Goal: Transaction & Acquisition: Purchase product/service

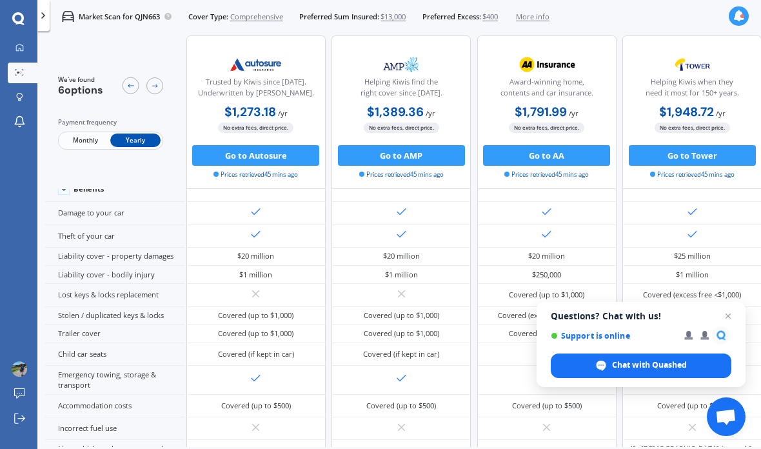
scroll to position [71, 363]
click at [636, 367] on span "Chat with Quashed" at bounding box center [649, 365] width 75 height 12
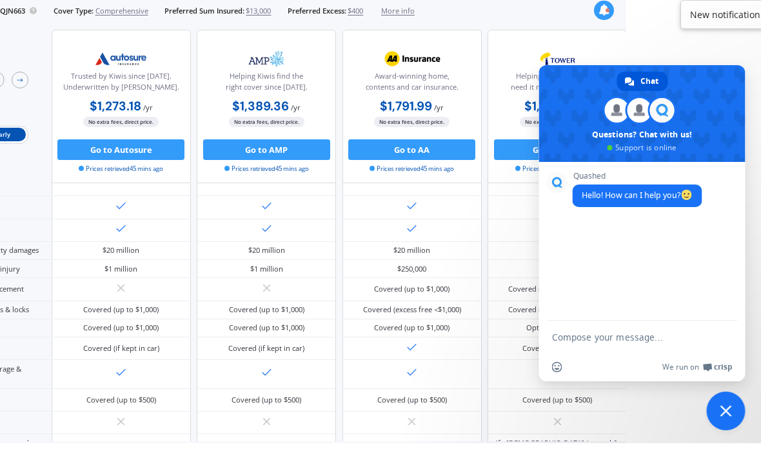
scroll to position [52, 150]
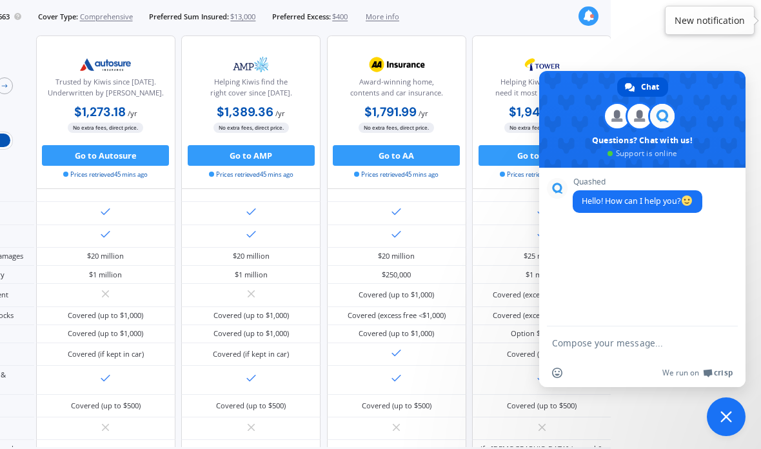
click at [608, 348] on textarea "Compose your message..." at bounding box center [628, 343] width 152 height 12
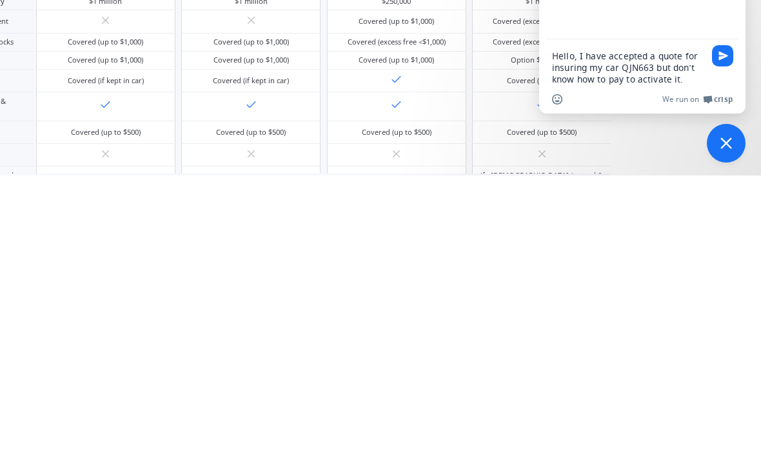
type textarea "Hello, I have accepted a quote for insuring my car QJN663 but don’t know how to…"
click at [719, 324] on span "Send" at bounding box center [724, 329] width 10 height 10
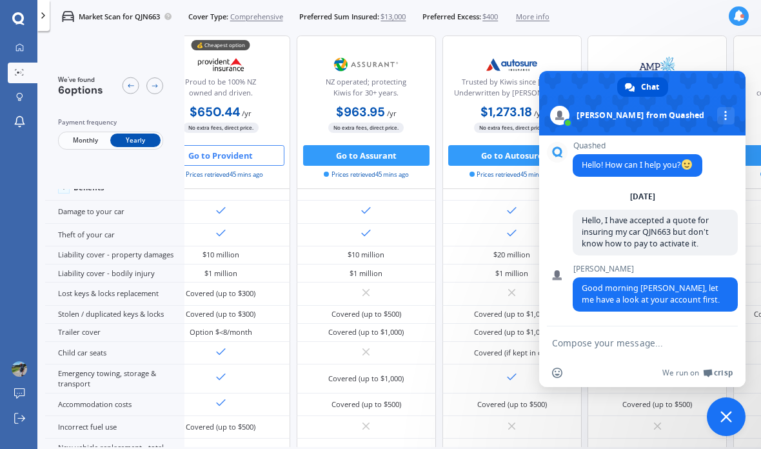
scroll to position [73, 42]
click at [717, 108] on div "More channels" at bounding box center [725, 115] width 17 height 17
click at [724, 112] on span "More channels" at bounding box center [725, 115] width 3 height 9
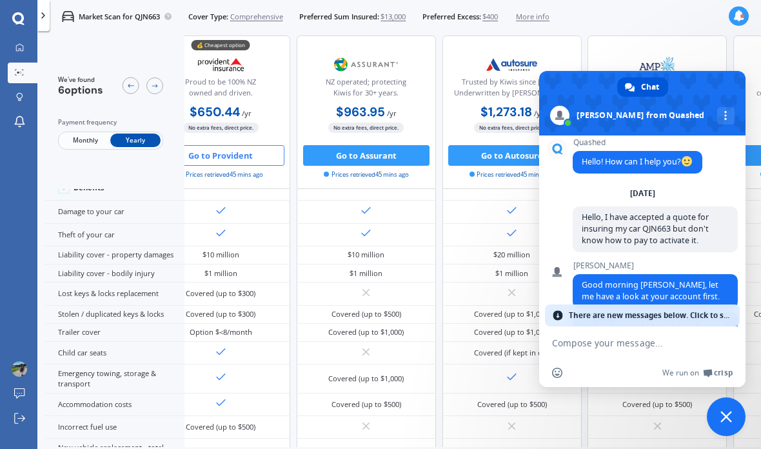
click at [706, 319] on span "There are new messages below. Click to see." at bounding box center [651, 315] width 164 height 22
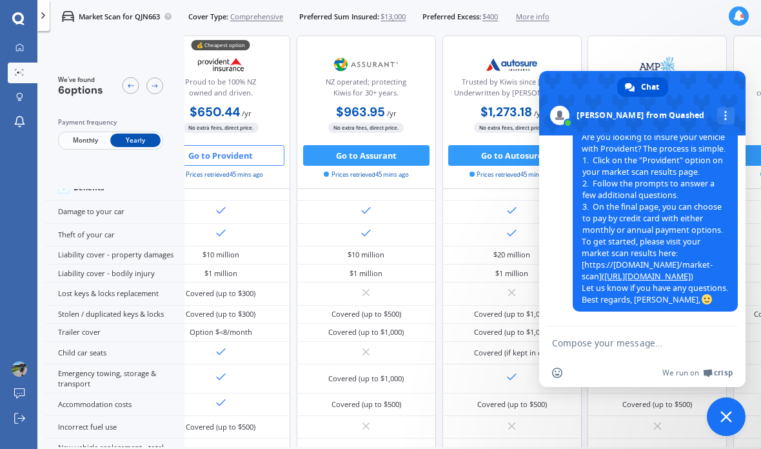
scroll to position [203, 0]
click at [685, 271] on link "[URL][DOMAIN_NAME]" at bounding box center [647, 276] width 86 height 11
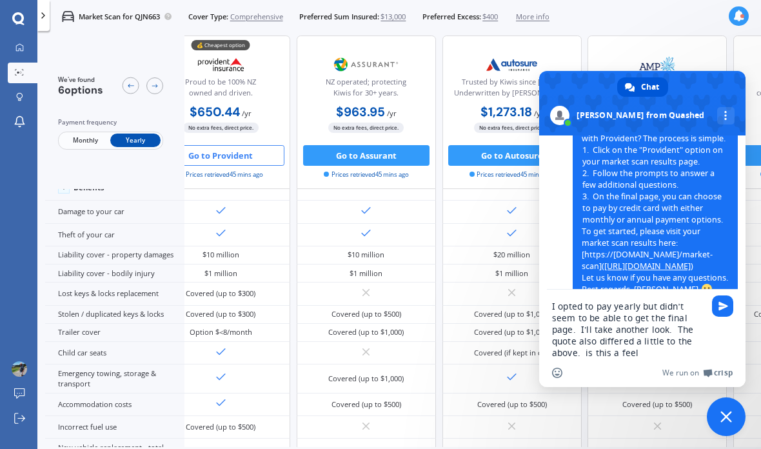
type textarea "I opted to pay yearly but didn’t seem to be able to get the final page. I’ll ta…"
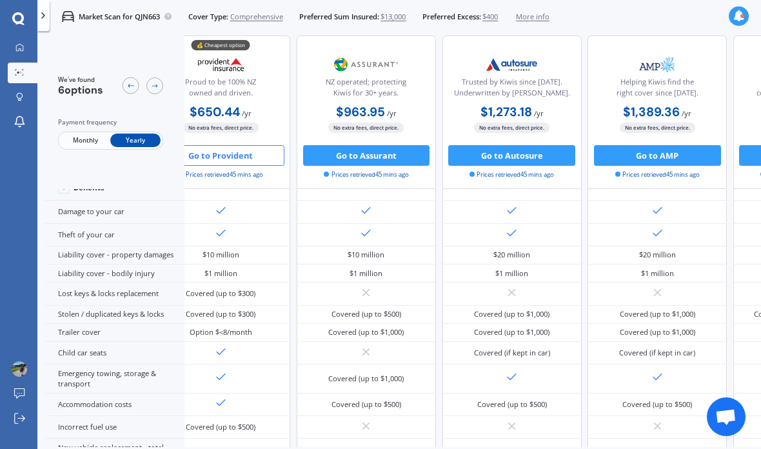
scroll to position [175, 0]
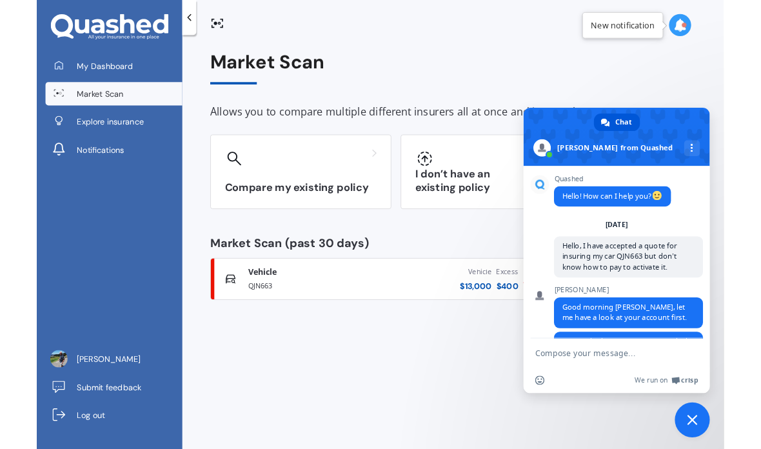
scroll to position [203, 0]
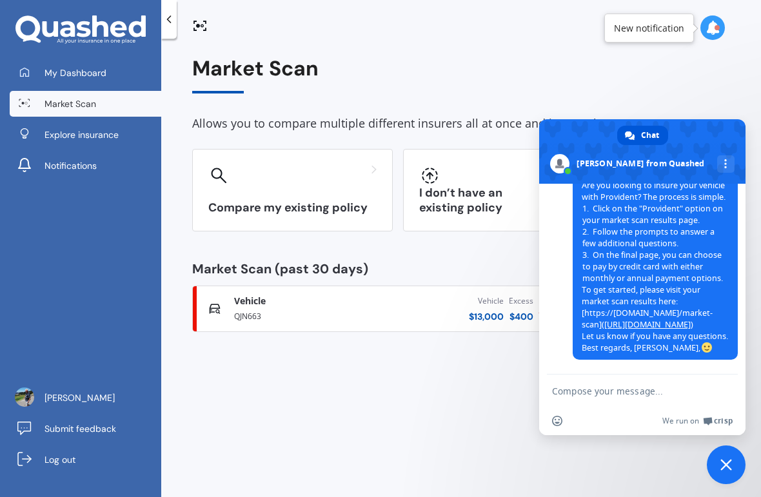
click at [607, 390] on textarea "Compose your message..." at bounding box center [628, 392] width 152 height 12
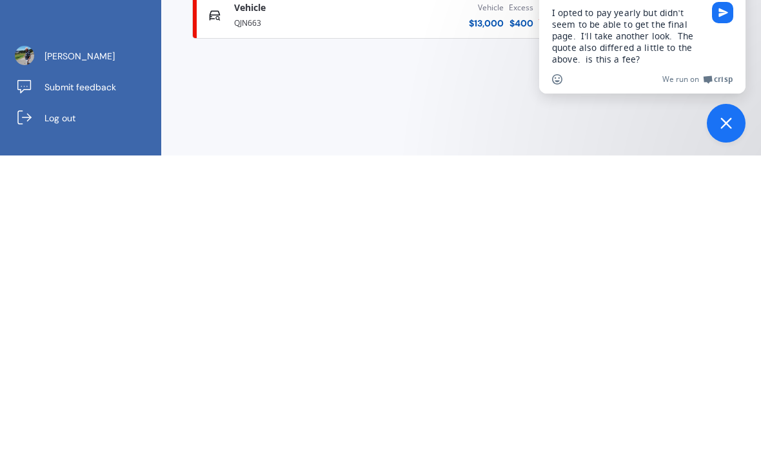
type textarea "I opted to pay yearly but didn’t seem to be able to get the final page. I’ll ta…"
click at [726, 295] on span "Send" at bounding box center [722, 305] width 21 height 21
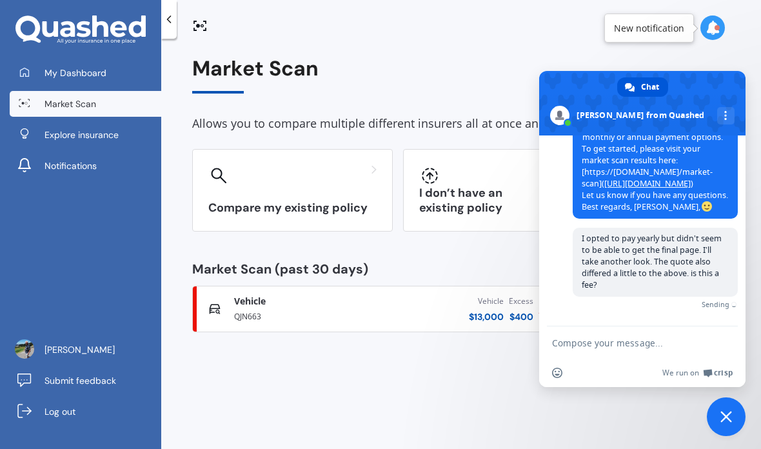
scroll to position [272, 0]
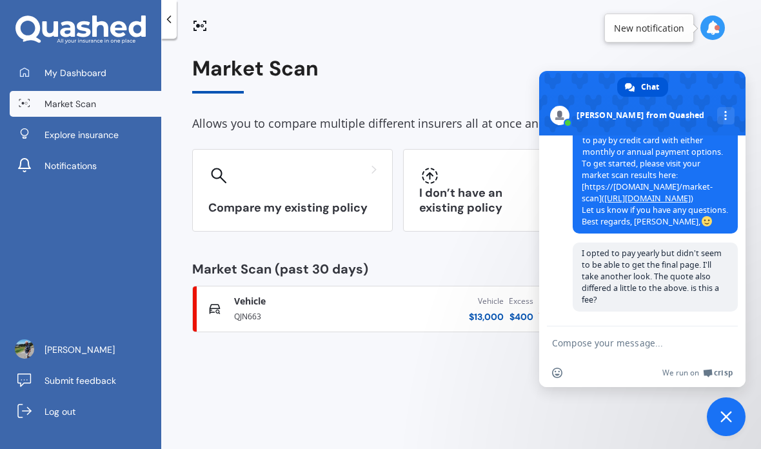
click at [398, 355] on div "Market Scan Allows you to compare multiple different insurers all at once and i…" at bounding box center [461, 246] width 600 height 410
click at [419, 365] on div "Market Scan Allows you to compare multiple different insurers all at once and i…" at bounding box center [461, 246] width 600 height 410
click at [722, 415] on span "Close chat" at bounding box center [727, 417] width 12 height 12
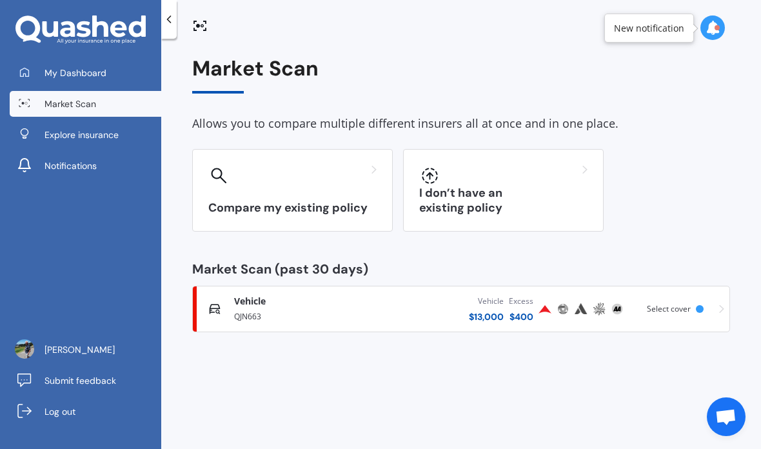
click at [706, 304] on div "Select cover" at bounding box center [678, 308] width 62 height 9
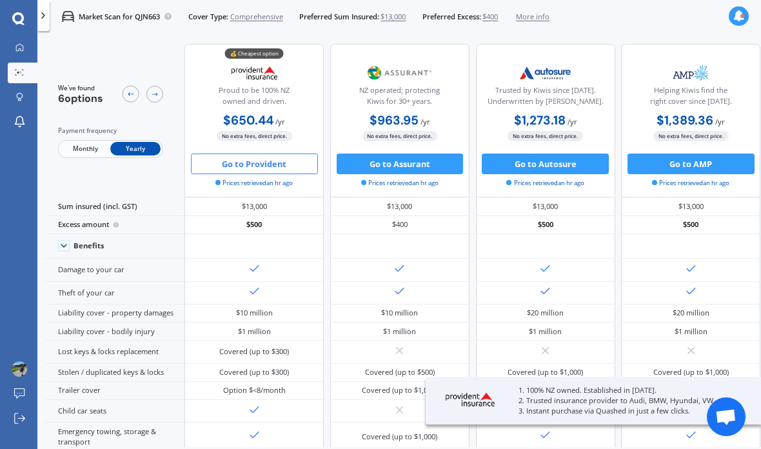
click at [278, 154] on button "Go to Provident" at bounding box center [254, 164] width 127 height 21
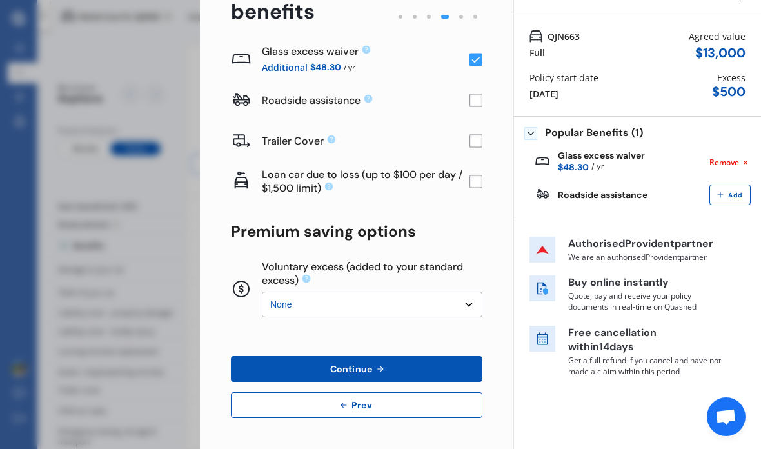
scroll to position [88, 0]
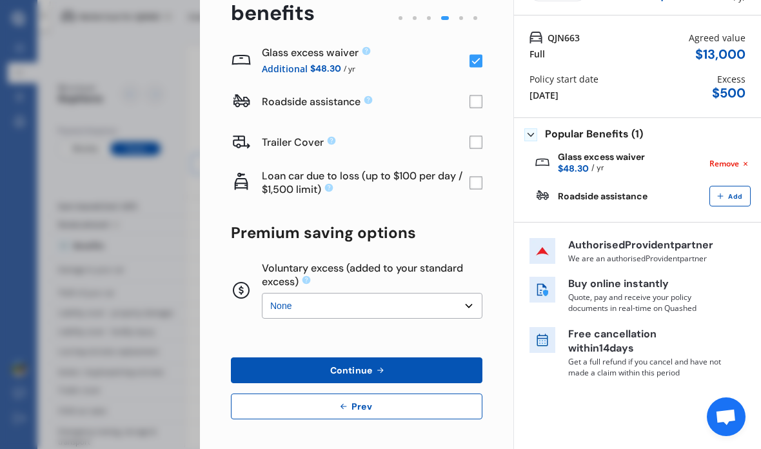
click at [399, 357] on button "Continue" at bounding box center [357, 370] width 252 height 26
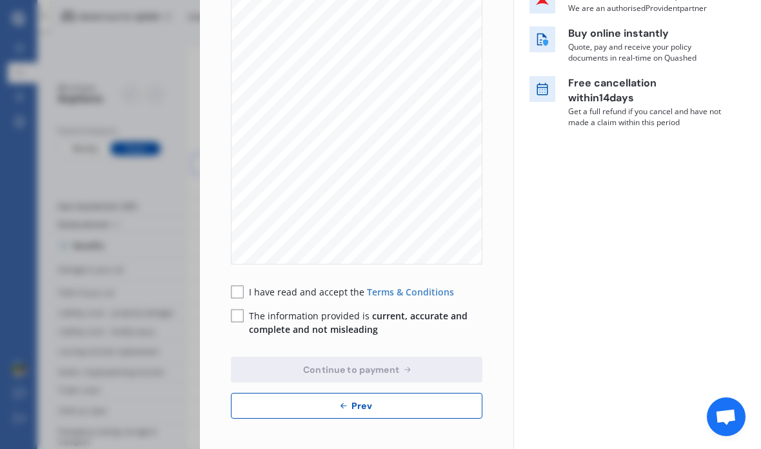
scroll to position [234, 0]
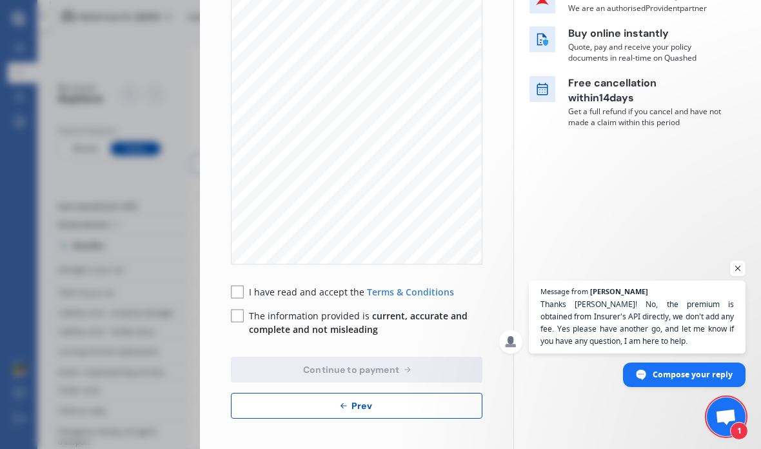
click at [241, 286] on rect at bounding box center [237, 292] width 13 height 13
click at [232, 310] on rect at bounding box center [238, 316] width 12 height 12
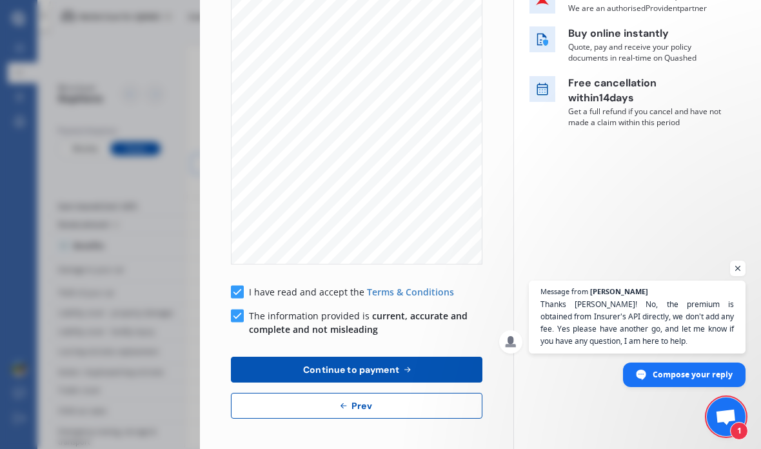
click at [737, 270] on span "Open chat" at bounding box center [737, 268] width 15 height 15
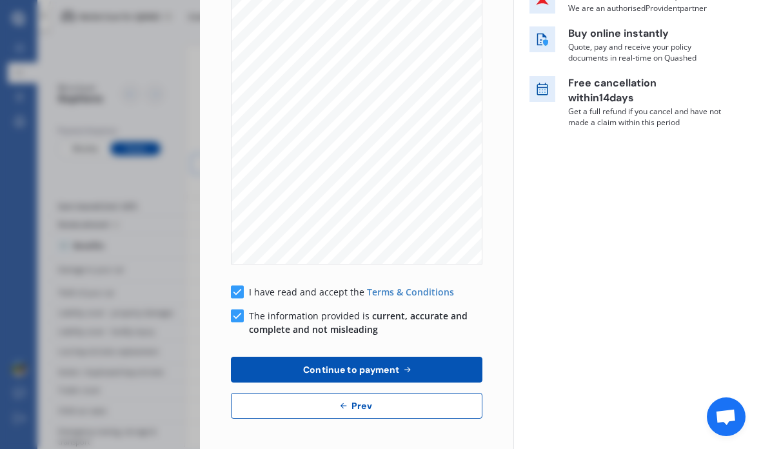
click at [410, 364] on icon at bounding box center [407, 369] width 11 height 10
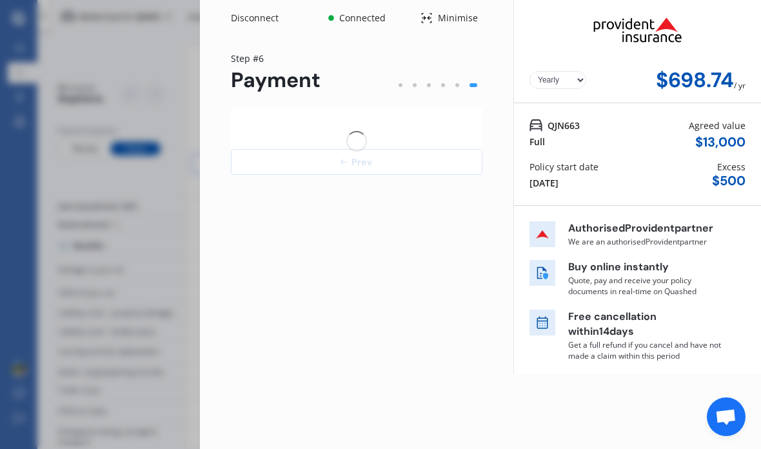
scroll to position [0, 0]
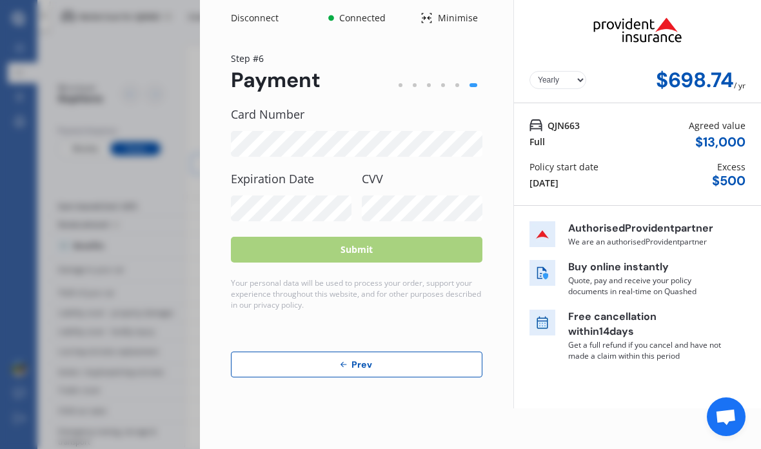
click at [409, 172] on div "CVV" at bounding box center [422, 196] width 121 height 49
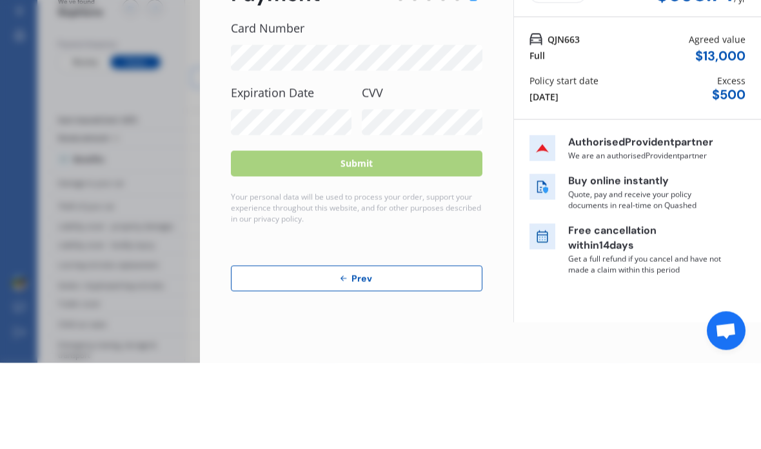
click at [390, 172] on label "CVV" at bounding box center [422, 178] width 121 height 13
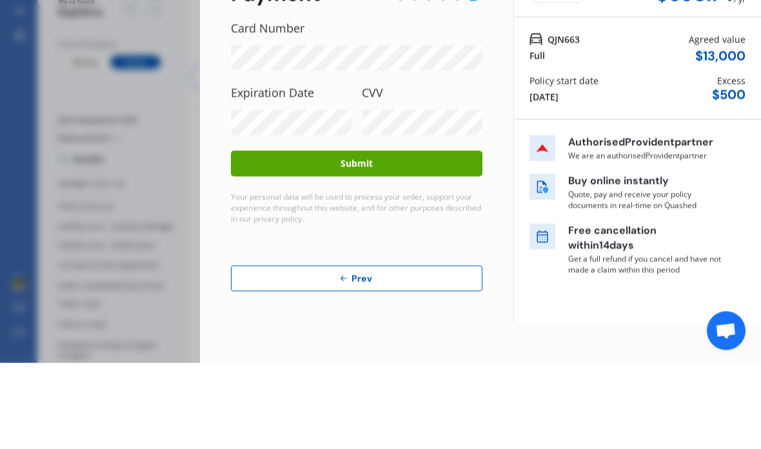
click at [363, 237] on button "Submit" at bounding box center [357, 250] width 252 height 26
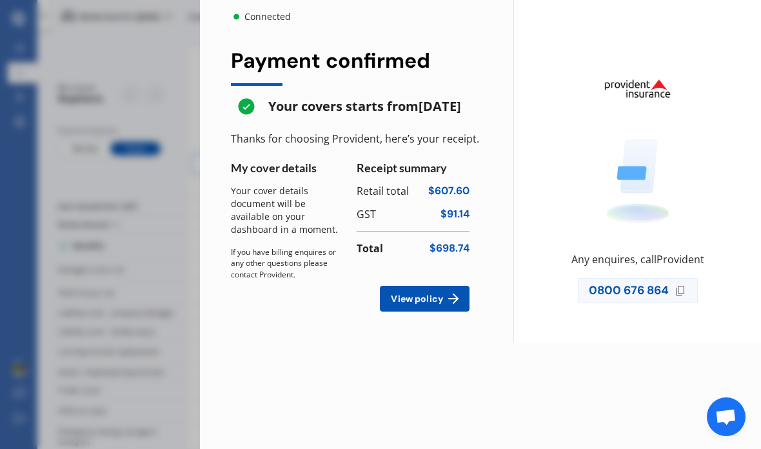
click at [448, 291] on icon at bounding box center [453, 298] width 15 height 15
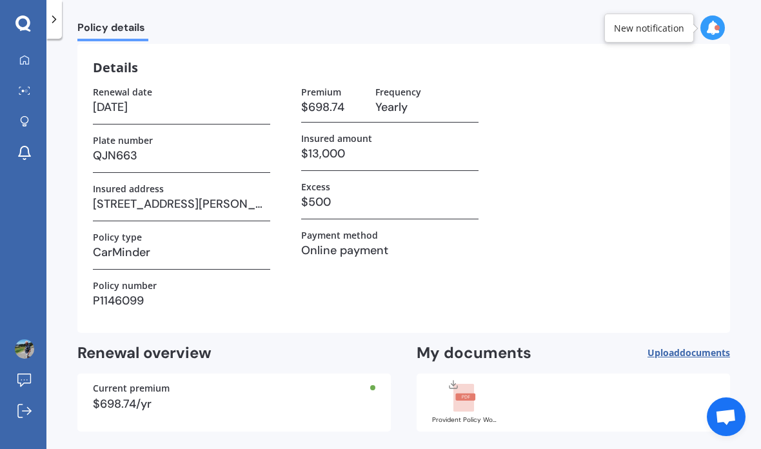
scroll to position [42, 0]
click at [464, 399] on rect at bounding box center [465, 397] width 20 height 7
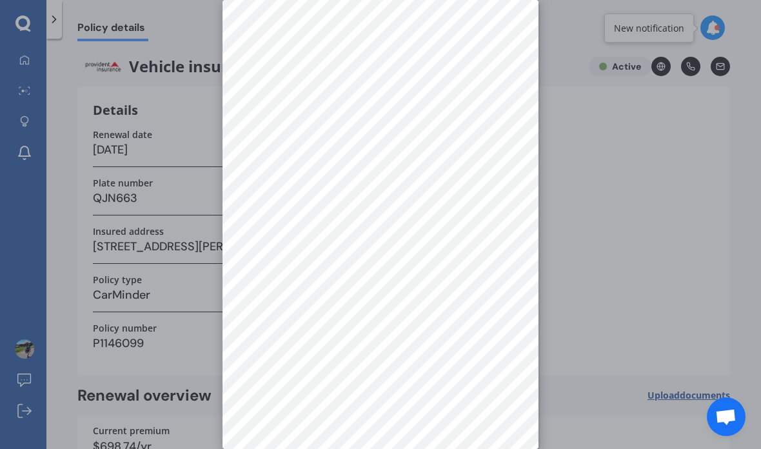
scroll to position [0, 0]
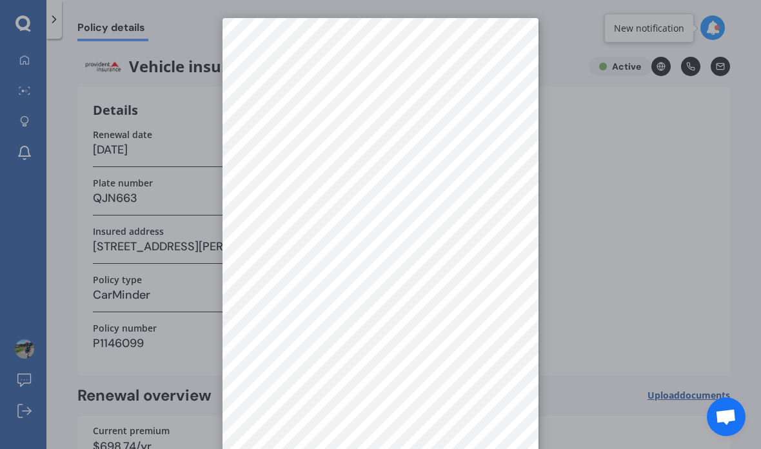
click at [710, 219] on div at bounding box center [380, 224] width 761 height 449
